Goal: Information Seeking & Learning: Learn about a topic

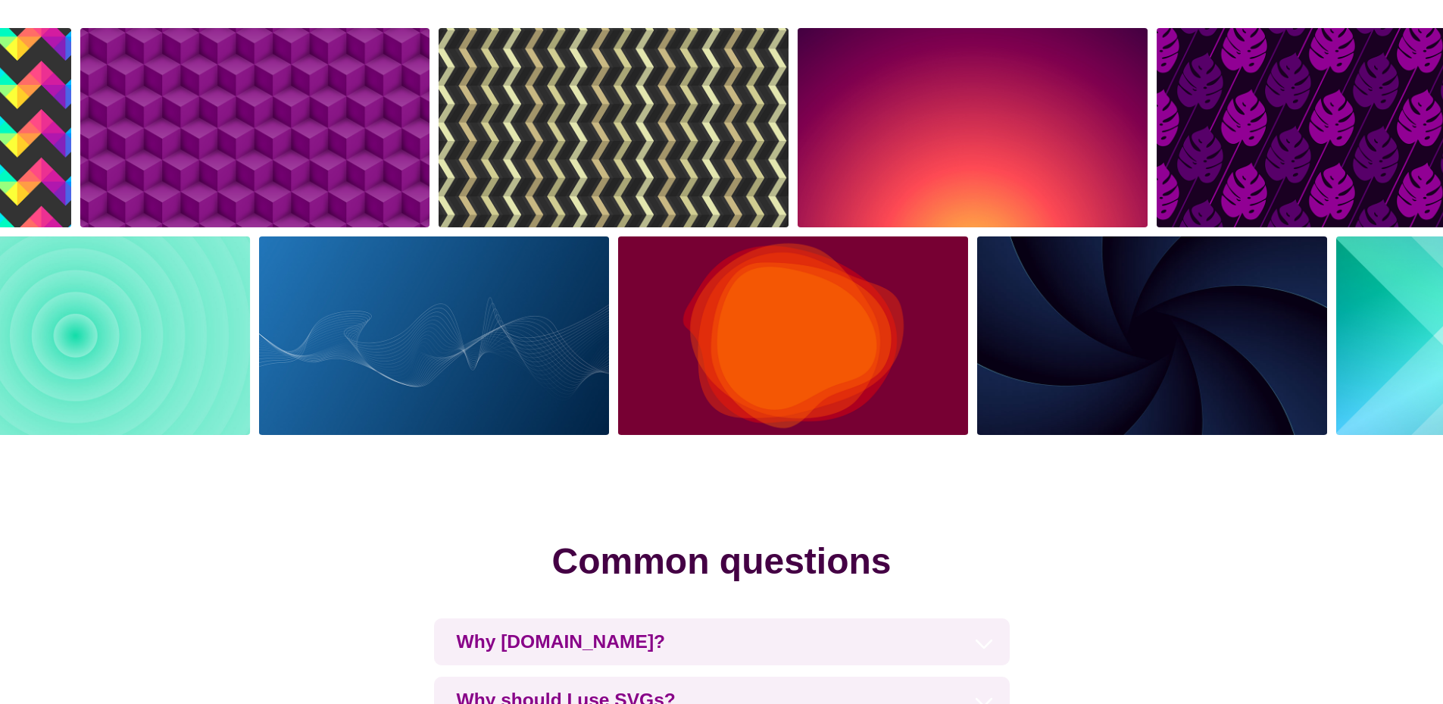
scroll to position [3408, 0]
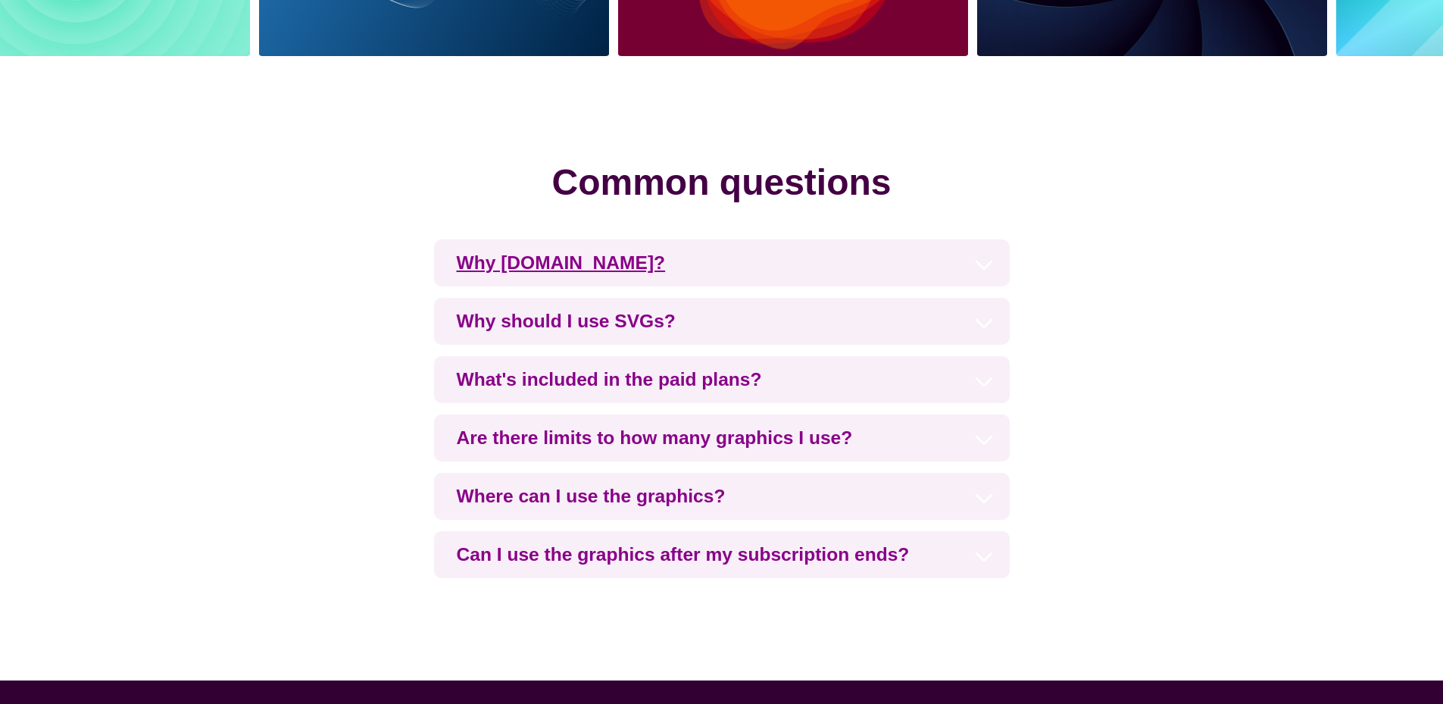
click at [688, 276] on h3 "Why [DOMAIN_NAME]?" at bounding box center [722, 262] width 576 height 47
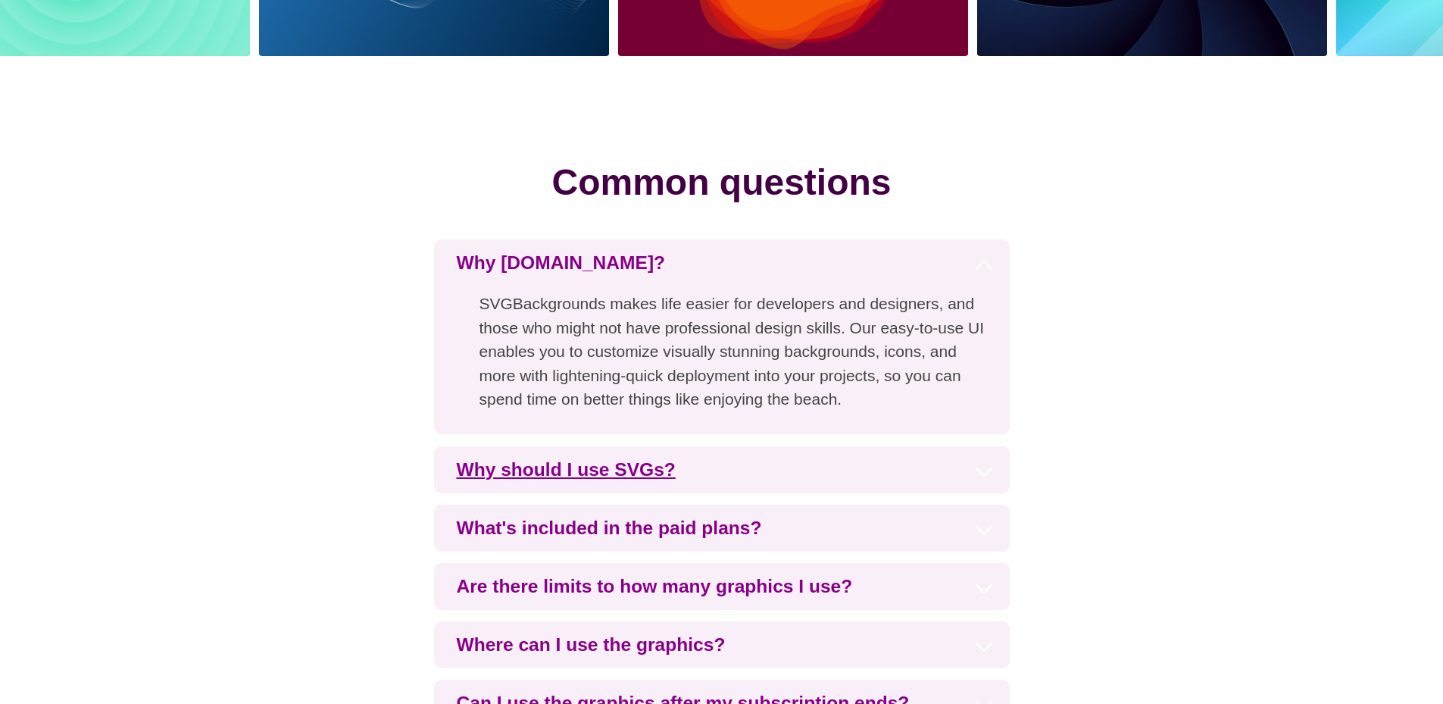
click at [674, 466] on h3 "Why should I use SVGs?" at bounding box center [722, 469] width 576 height 47
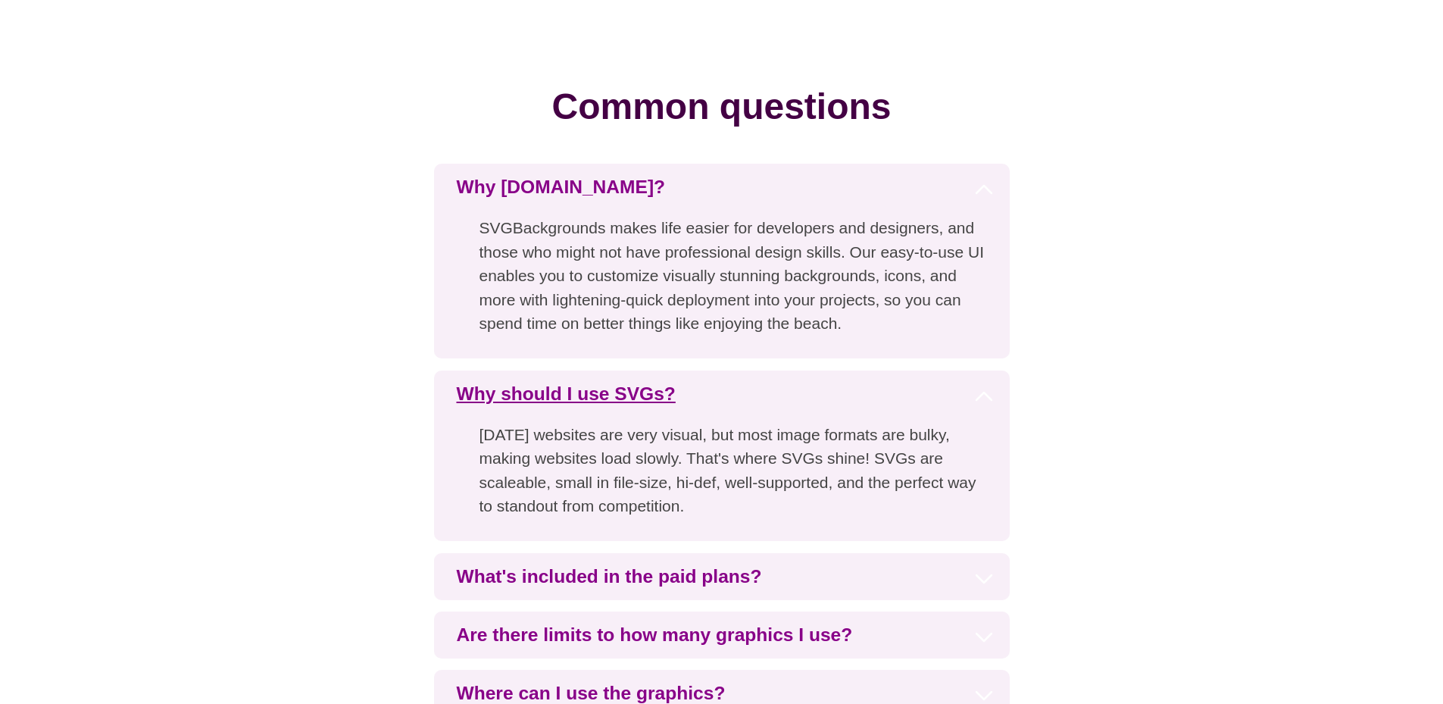
scroll to position [3560, 0]
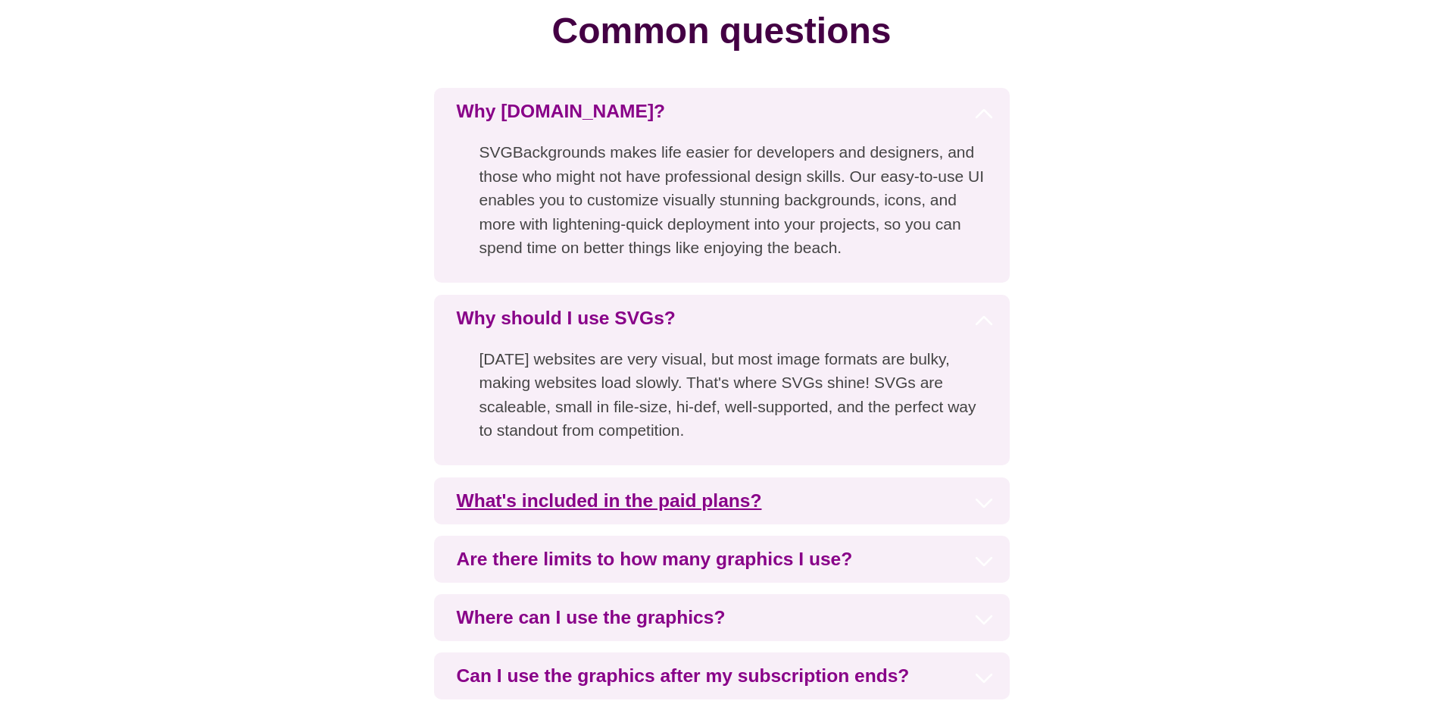
click at [772, 506] on h3 "What's included in the paid plans?" at bounding box center [722, 500] width 576 height 47
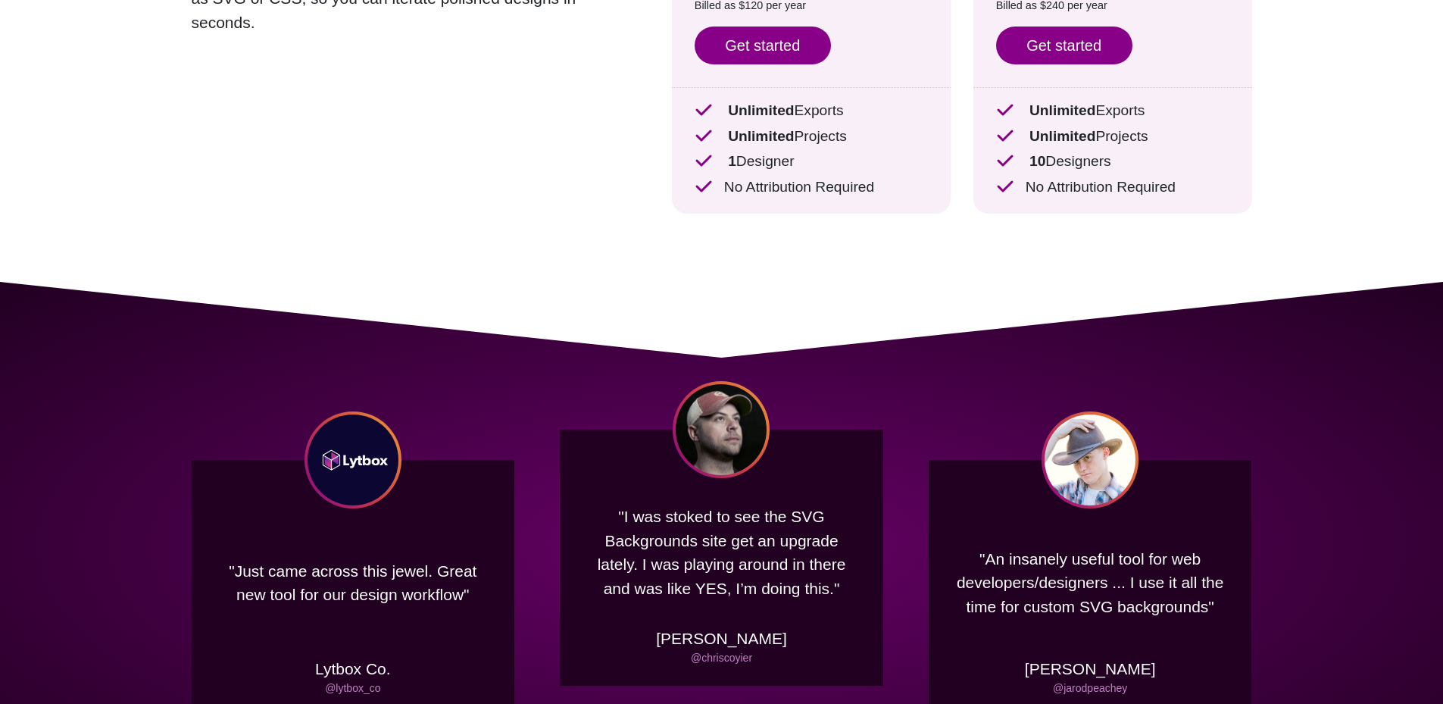
scroll to position [0, 0]
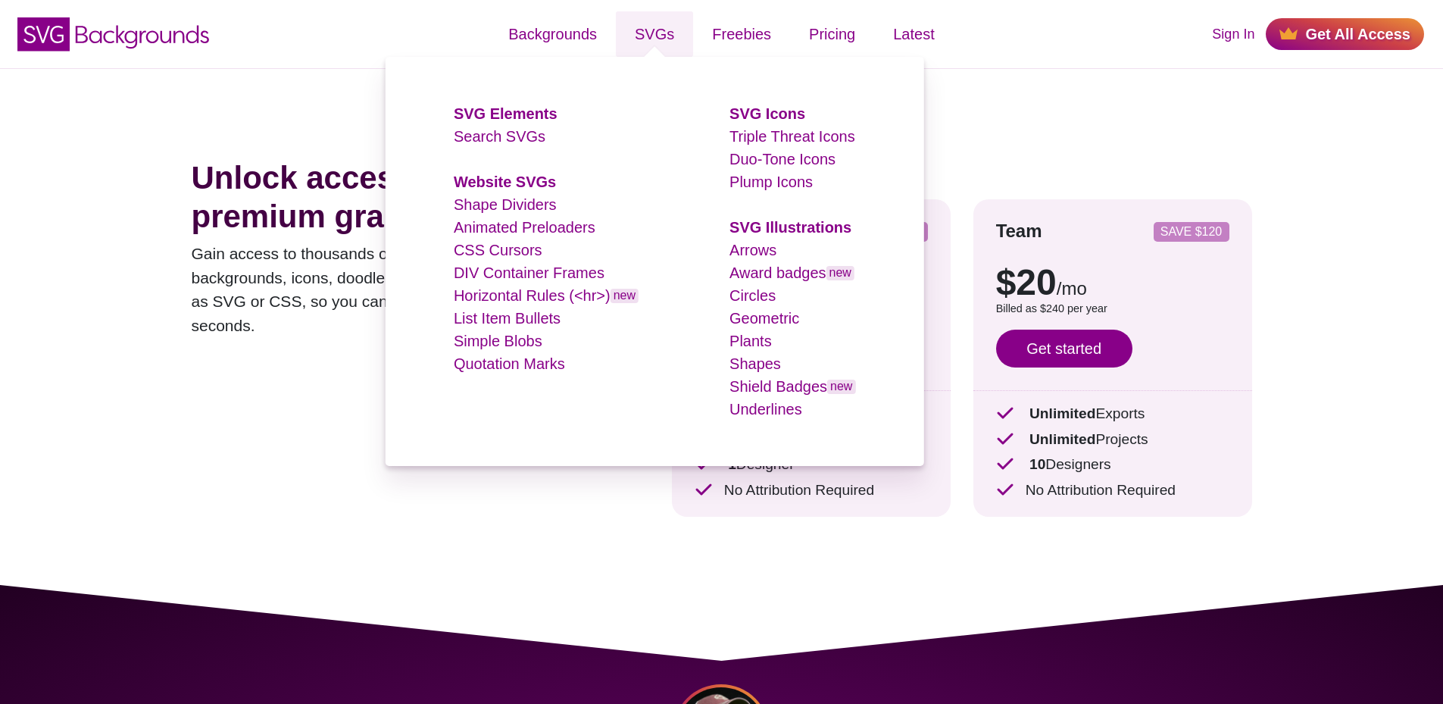
click at [489, 215] on li "Shape Dividers" at bounding box center [546, 204] width 185 height 23
click at [532, 182] on strong "Website SVGs" at bounding box center [505, 181] width 102 height 17
